Goal: Task Accomplishment & Management: Manage account settings

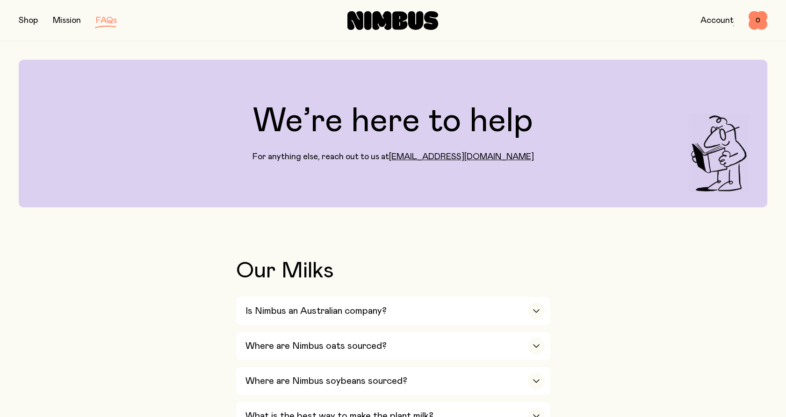
scroll to position [251, 0]
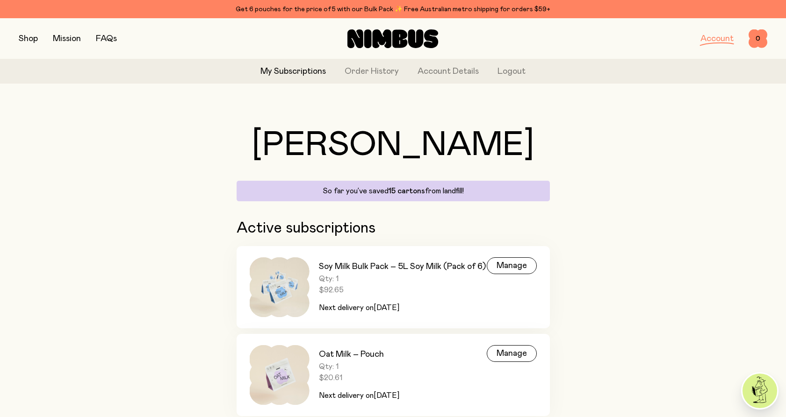
scroll to position [40, 0]
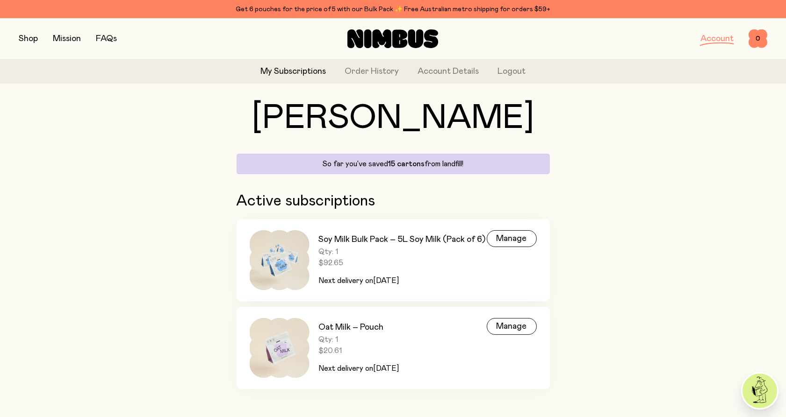
scroll to position [40, 0]
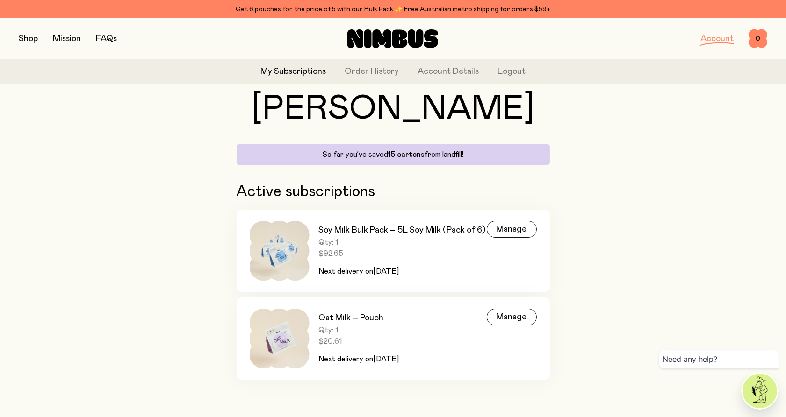
scroll to position [40, 0]
